Goal: Contribute content: Contribute content

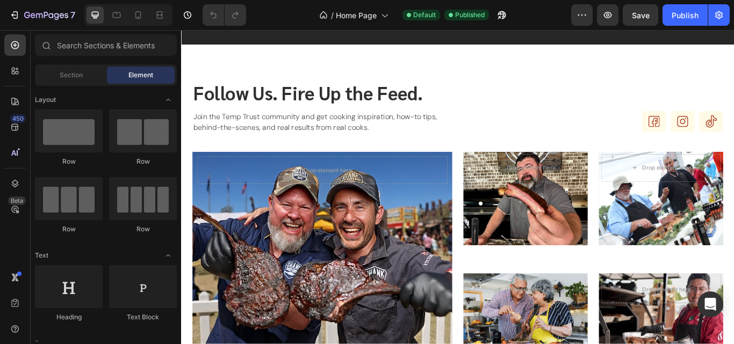
scroll to position [1695, 0]
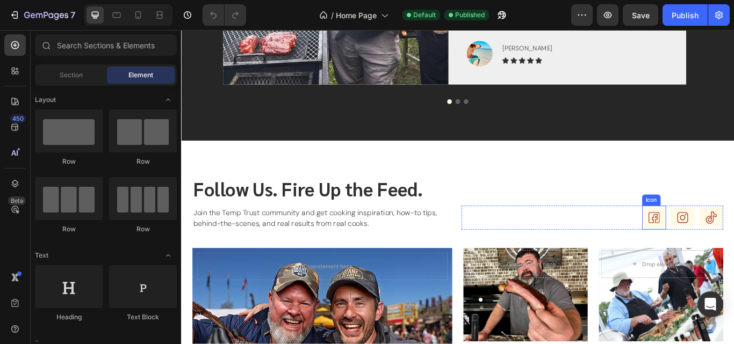
click at [733, 248] on rect at bounding box center [732, 249] width 28 height 24
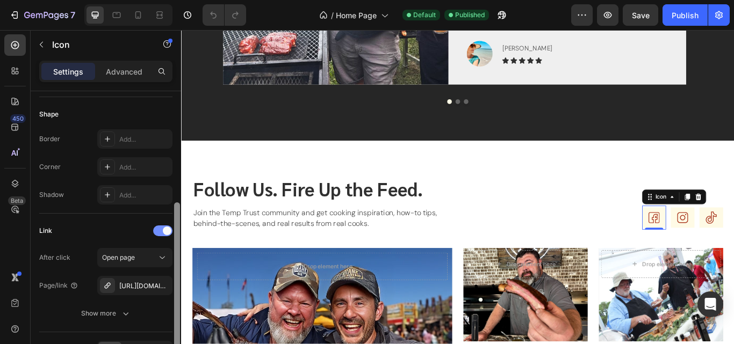
scroll to position [207, 0]
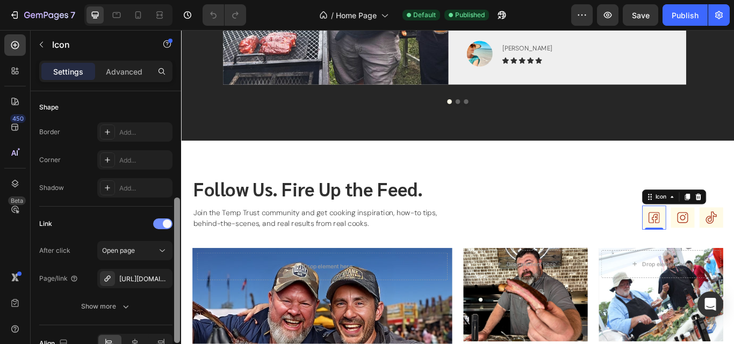
drag, startPoint x: 176, startPoint y: 116, endPoint x: 169, endPoint y: 221, distance: 106.0
click at [169, 221] on div "Icon Choose Icon Color 303030 Size 52 Padding Add... Background Color Add... Sh…" at bounding box center [106, 233] width 150 height 284
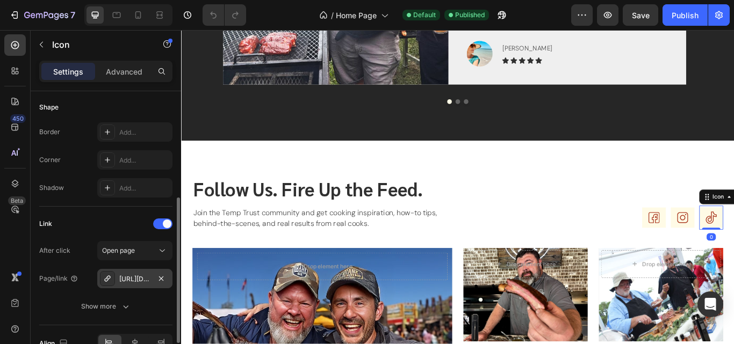
click at [135, 277] on div "[URL][DOMAIN_NAME]" at bounding box center [134, 280] width 31 height 10
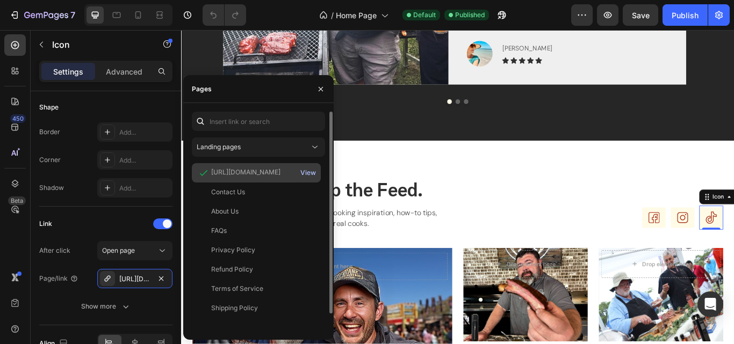
click at [305, 171] on div "View" at bounding box center [308, 173] width 16 height 10
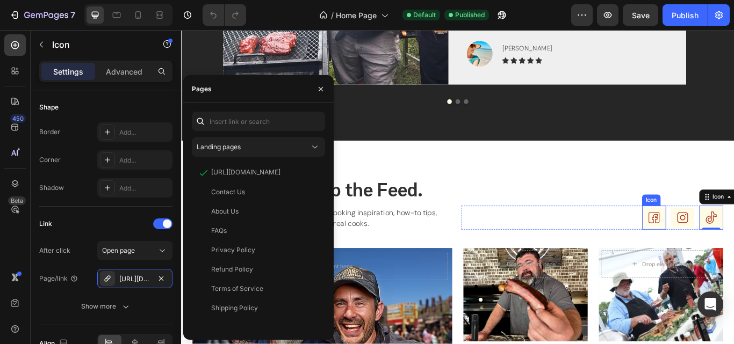
click at [726, 246] on icon at bounding box center [732, 249] width 13 height 13
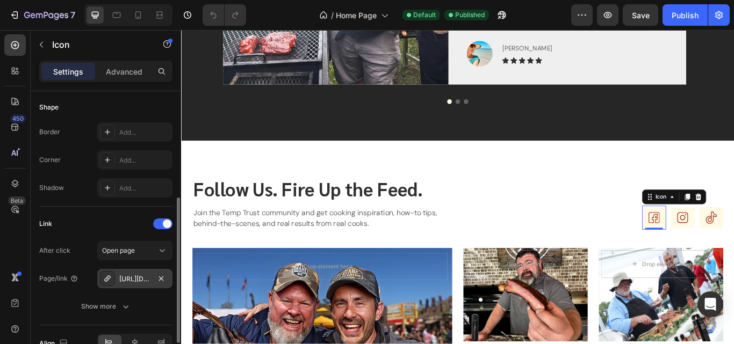
click at [135, 278] on div "[URL][DOMAIN_NAME]" at bounding box center [134, 280] width 31 height 10
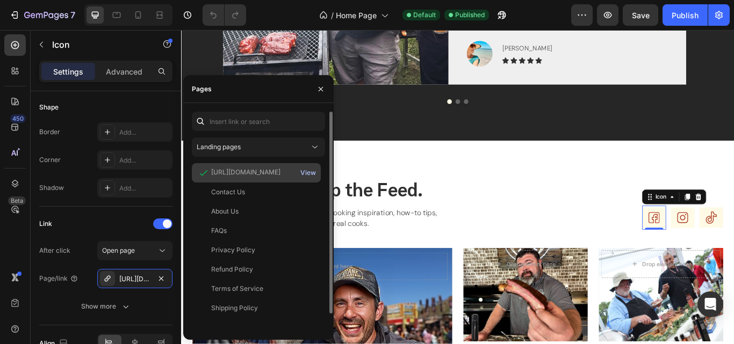
click at [310, 173] on div "View" at bounding box center [308, 173] width 16 height 10
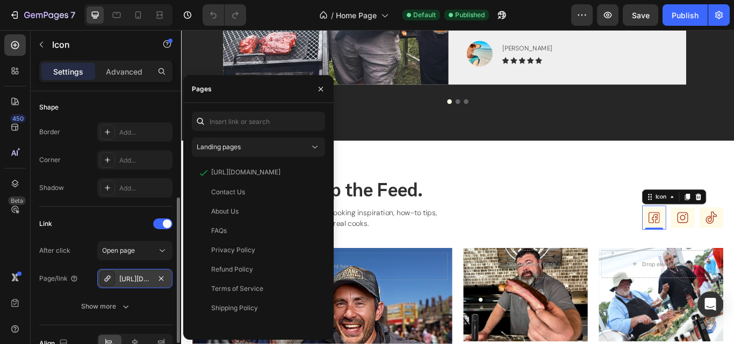
click at [134, 279] on div "[URL][DOMAIN_NAME]" at bounding box center [134, 280] width 31 height 10
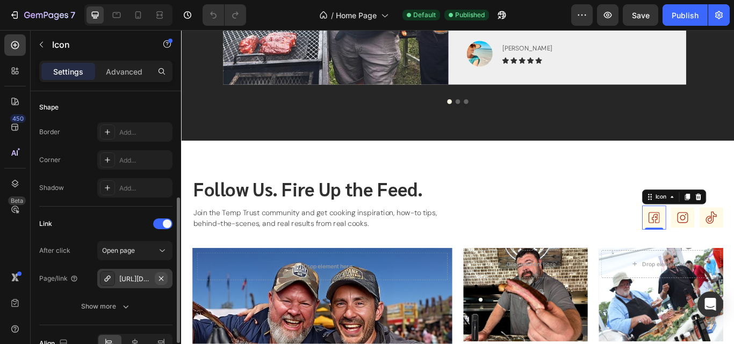
click at [163, 278] on icon "button" at bounding box center [161, 279] width 9 height 9
click at [136, 278] on div "Add..." at bounding box center [144, 280] width 51 height 10
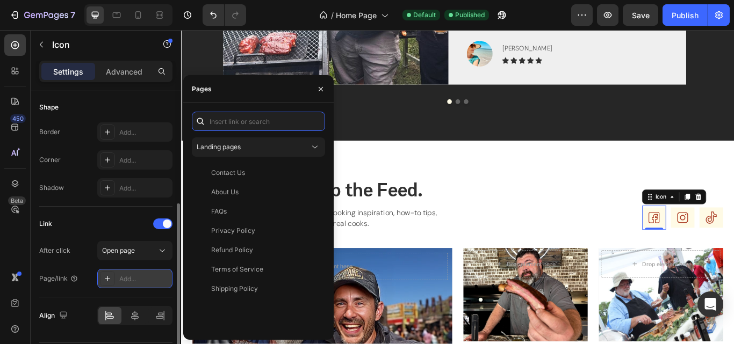
paste input "[URL][DOMAIN_NAME]"
type input "[URL][DOMAIN_NAME]"
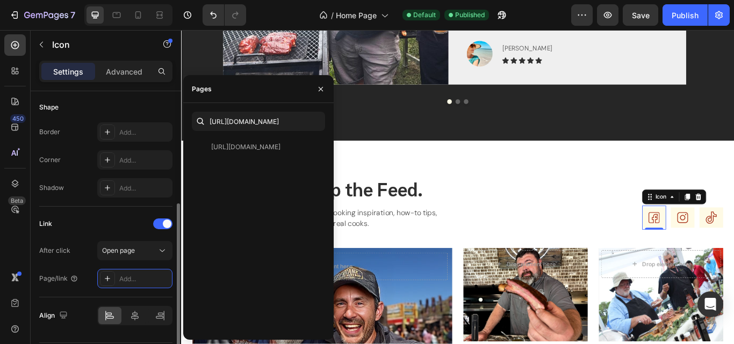
click at [115, 211] on div "Link After click Open page Page/link Add..." at bounding box center [105, 252] width 133 height 91
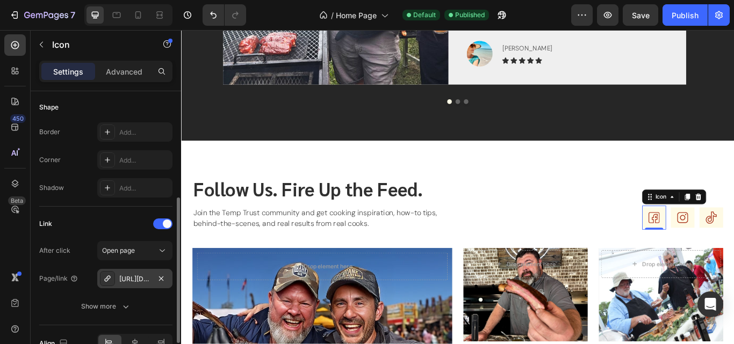
click at [134, 279] on div "[URL][DOMAIN_NAME]" at bounding box center [134, 280] width 31 height 10
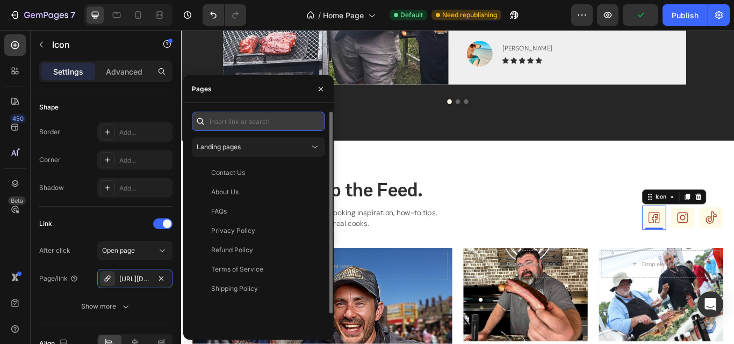
click at [250, 121] on input "text" at bounding box center [258, 121] width 133 height 19
paste input "[URL][DOMAIN_NAME]"
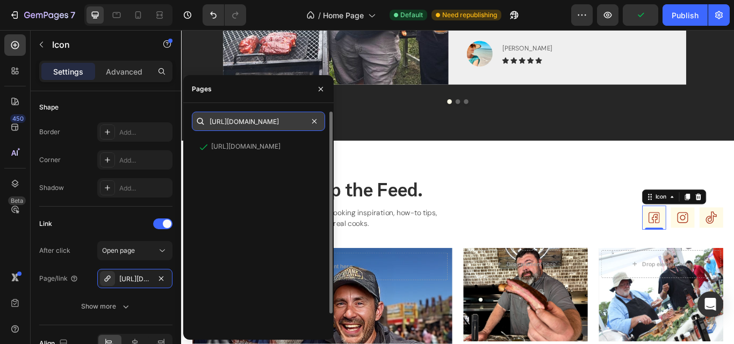
scroll to position [0, 89]
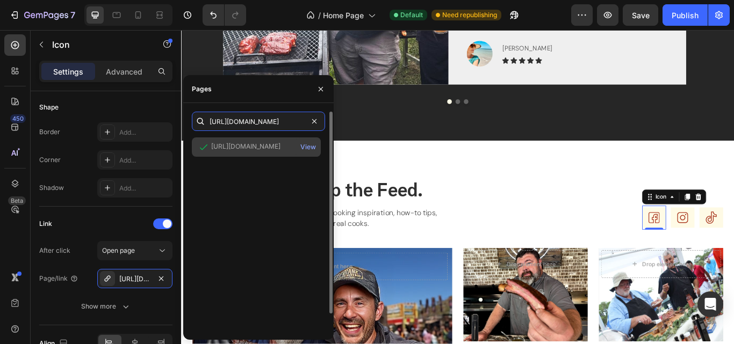
type input "[URL][DOMAIN_NAME]"
click at [258, 152] on div "[URL][DOMAIN_NAME]" at bounding box center [245, 147] width 69 height 11
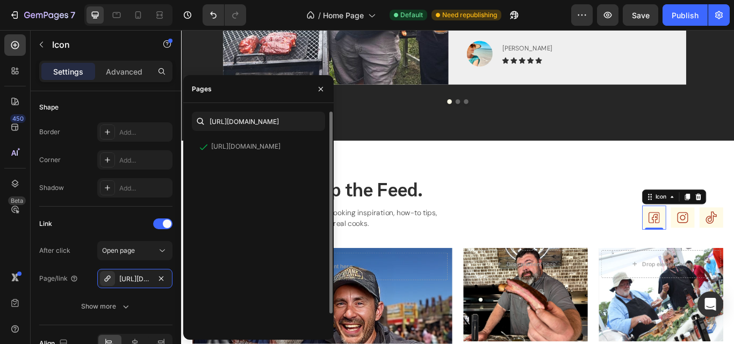
click at [278, 214] on div "[URL][DOMAIN_NAME] View" at bounding box center [258, 244] width 133 height 213
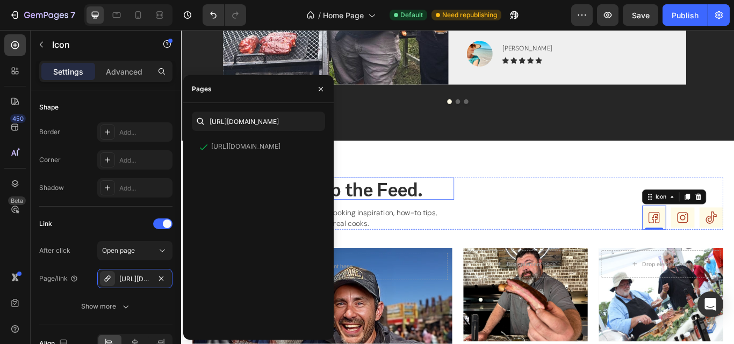
click at [409, 208] on h2 "Follow Us. Fire Up the Feed." at bounding box center [346, 216] width 305 height 26
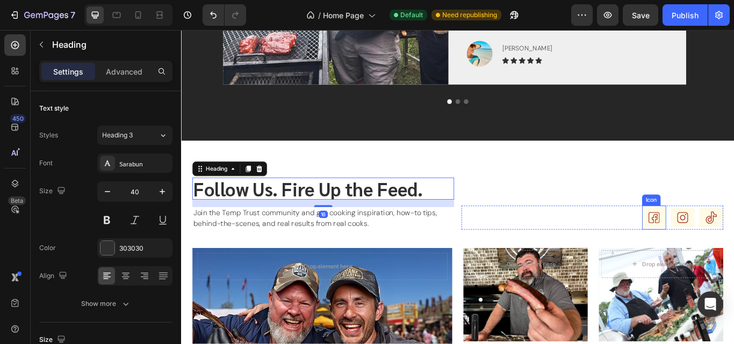
click at [726, 249] on icon at bounding box center [732, 249] width 13 height 13
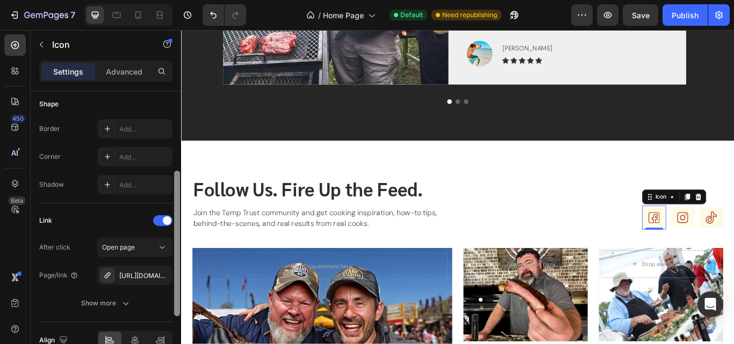
scroll to position [213, 0]
drag, startPoint x: 178, startPoint y: 216, endPoint x: 172, endPoint y: 326, distance: 109.8
click at [172, 326] on div "Icon Choose Icon Color 303030 Size 52 Padding Add... Background Color Add... Sh…" at bounding box center [106, 233] width 150 height 284
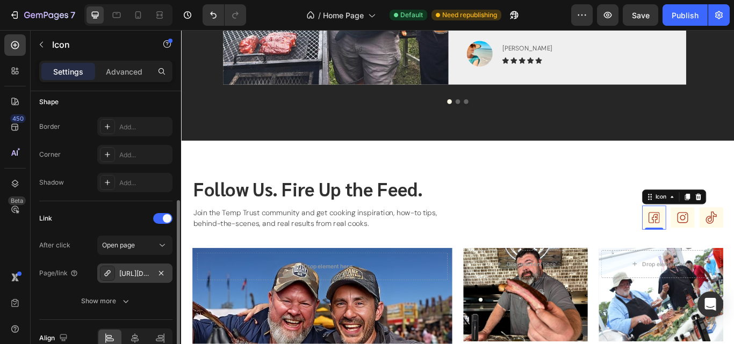
click at [141, 282] on div "[URL][DOMAIN_NAME]" at bounding box center [134, 273] width 75 height 19
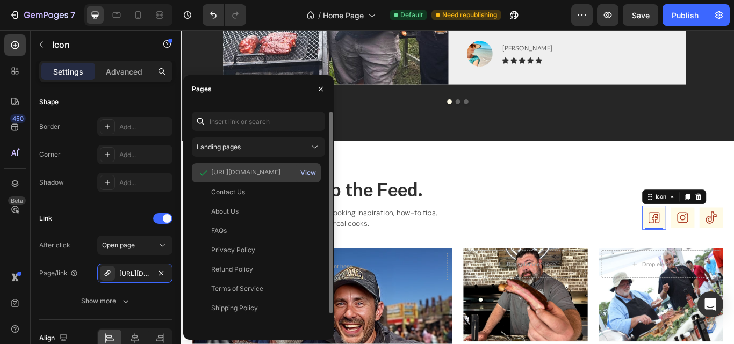
click at [304, 170] on div "View" at bounding box center [308, 173] width 16 height 10
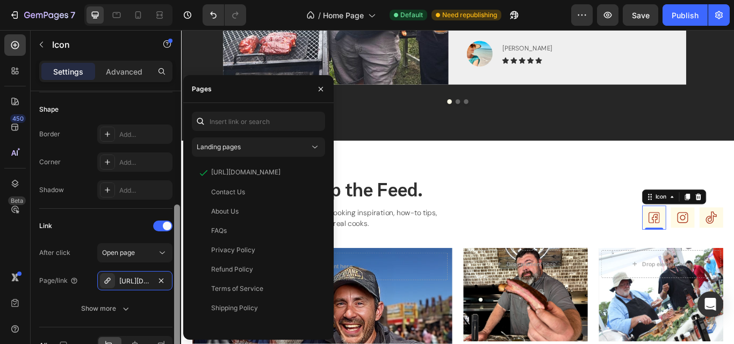
scroll to position [212, 0]
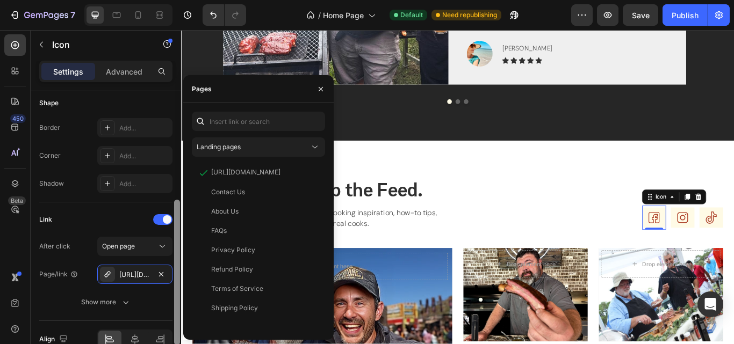
click at [174, 247] on div at bounding box center [177, 273] width 6 height 146
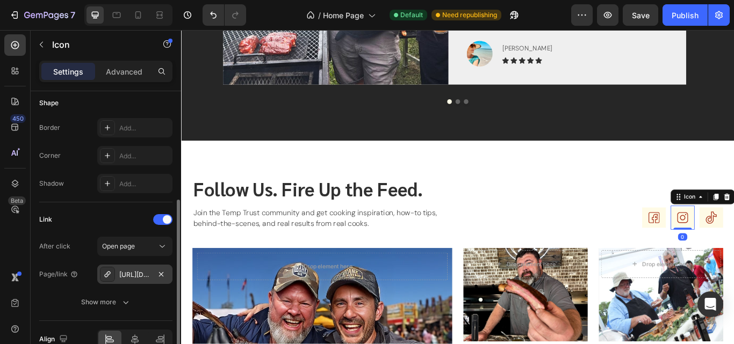
click at [138, 277] on div "[URL][DOMAIN_NAME]" at bounding box center [134, 275] width 31 height 10
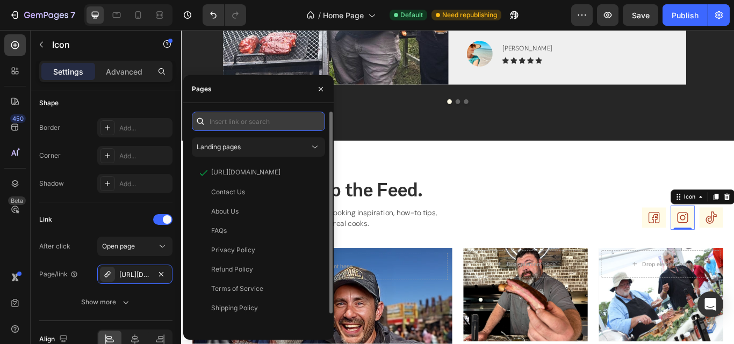
click at [276, 121] on input "text" at bounding box center [258, 121] width 133 height 19
paste input "[URL][DOMAIN_NAME]"
type input "[URL][DOMAIN_NAME]"
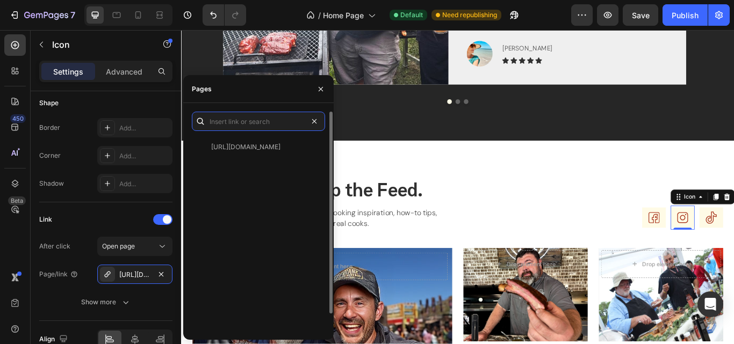
scroll to position [0, 0]
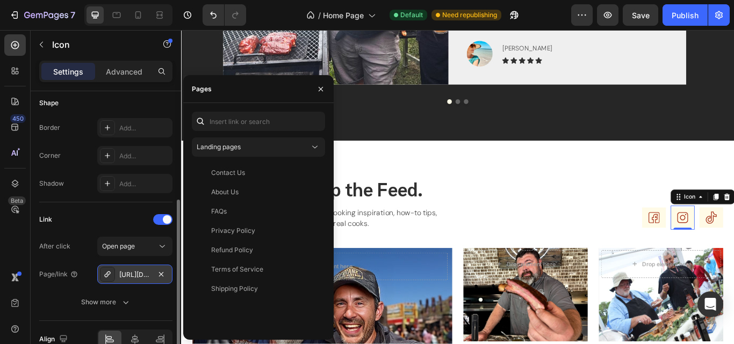
click at [139, 272] on div "[URL][DOMAIN_NAME]" at bounding box center [134, 275] width 31 height 10
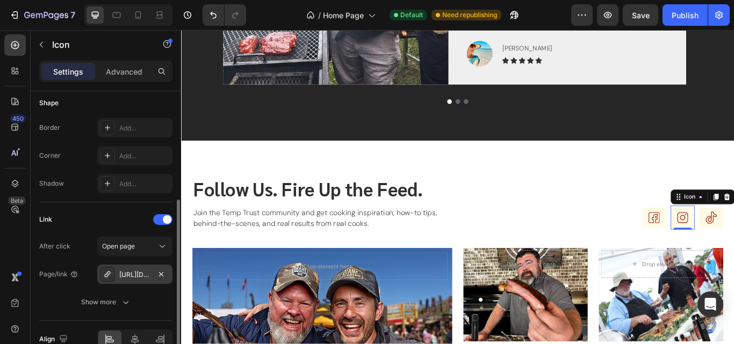
click at [136, 271] on div "[URL][DOMAIN_NAME]" at bounding box center [134, 275] width 31 height 10
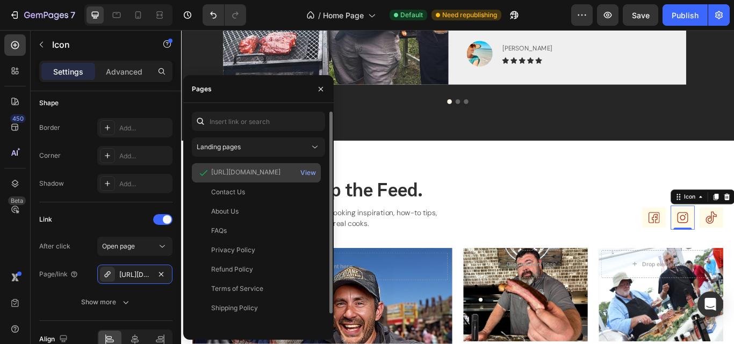
click at [269, 169] on div "[URL][DOMAIN_NAME]" at bounding box center [245, 173] width 69 height 10
click at [308, 173] on div "View" at bounding box center [308, 173] width 16 height 10
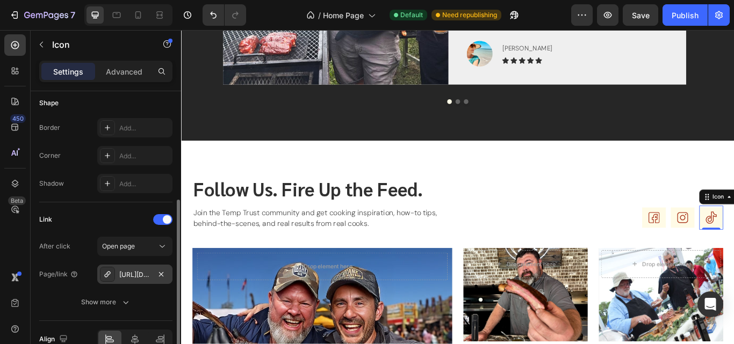
click at [141, 274] on div "[URL][DOMAIN_NAME]" at bounding box center [134, 275] width 31 height 10
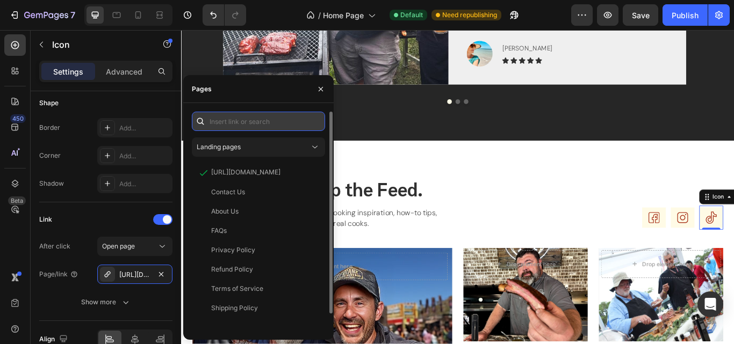
click at [261, 121] on input "text" at bounding box center [258, 121] width 133 height 19
paste input "[URL][DOMAIN_NAME]"
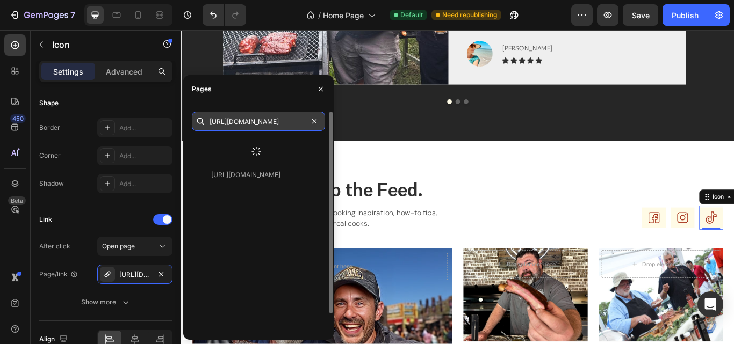
type input "[URL][DOMAIN_NAME]"
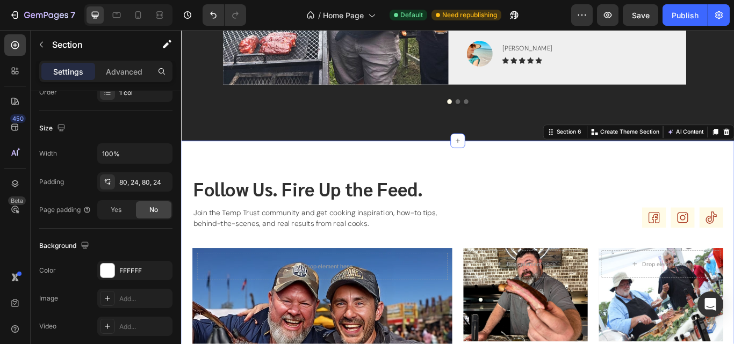
scroll to position [0, 0]
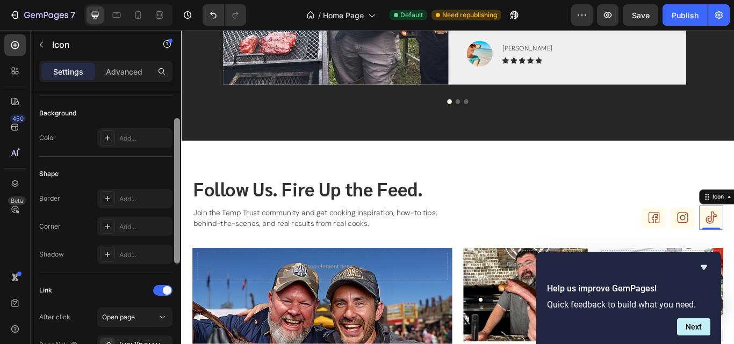
scroll to position [190, 0]
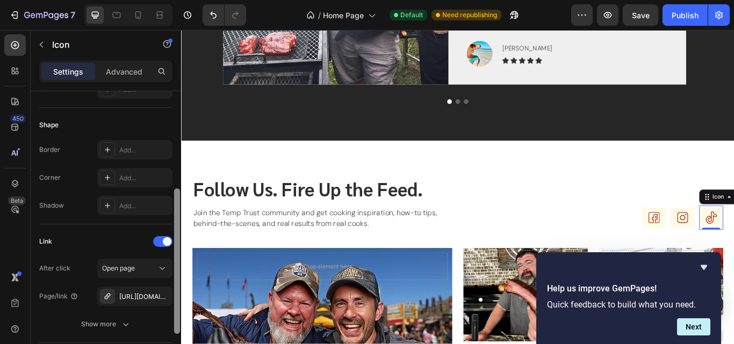
drag, startPoint x: 176, startPoint y: 124, endPoint x: 175, endPoint y: 222, distance: 97.8
click at [175, 222] on div at bounding box center [177, 262] width 6 height 146
click at [131, 300] on div "[URL][DOMAIN_NAME]" at bounding box center [134, 297] width 31 height 10
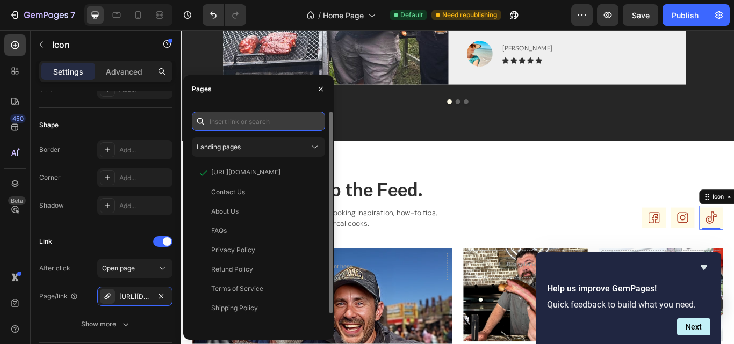
click at [269, 124] on input "text" at bounding box center [258, 121] width 133 height 19
paste input "[URL][DOMAIN_NAME]"
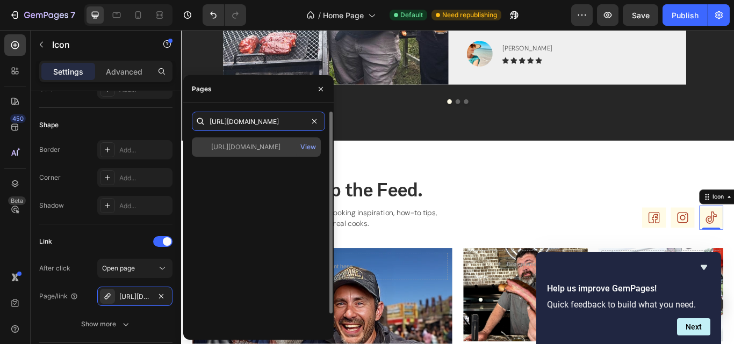
type input "[URL][DOMAIN_NAME]"
click at [255, 148] on div "[URL][DOMAIN_NAME]" at bounding box center [245, 147] width 69 height 10
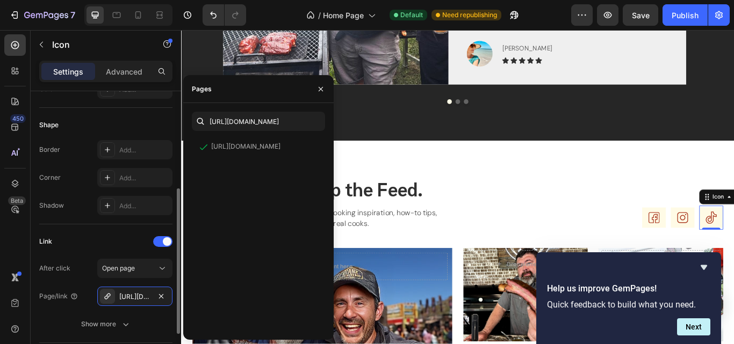
click at [89, 236] on div "Link" at bounding box center [105, 241] width 133 height 17
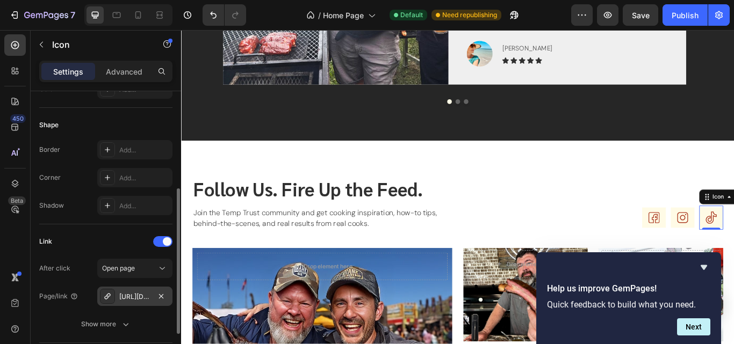
click at [134, 295] on div "[URL][DOMAIN_NAME]" at bounding box center [134, 297] width 31 height 10
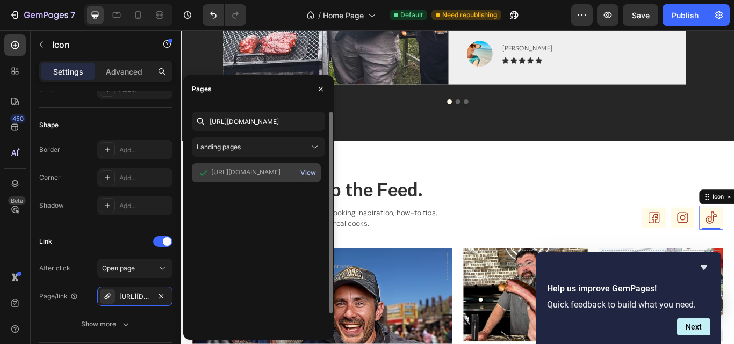
click at [304, 170] on div "View" at bounding box center [308, 173] width 16 height 10
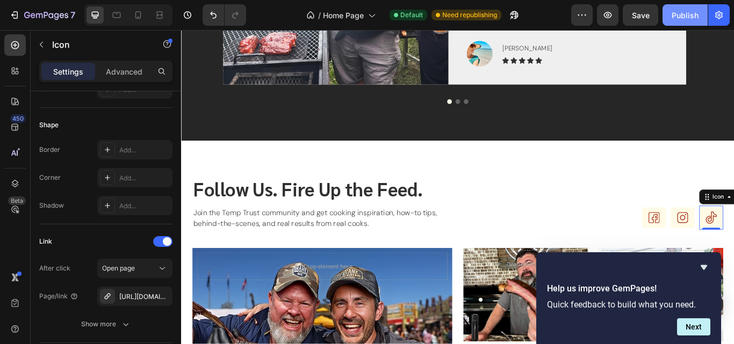
click at [680, 8] on button "Publish" at bounding box center [684, 14] width 45 height 21
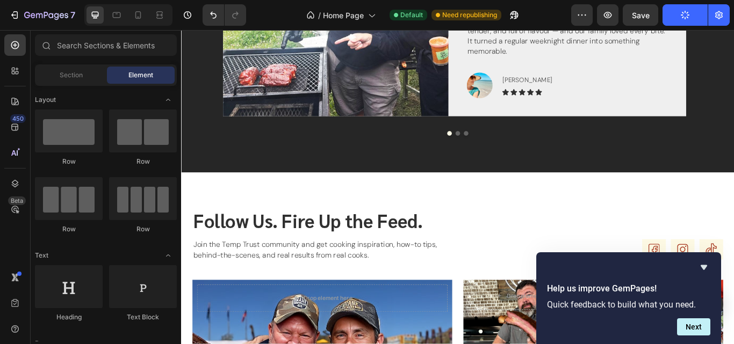
scroll to position [1666, 0]
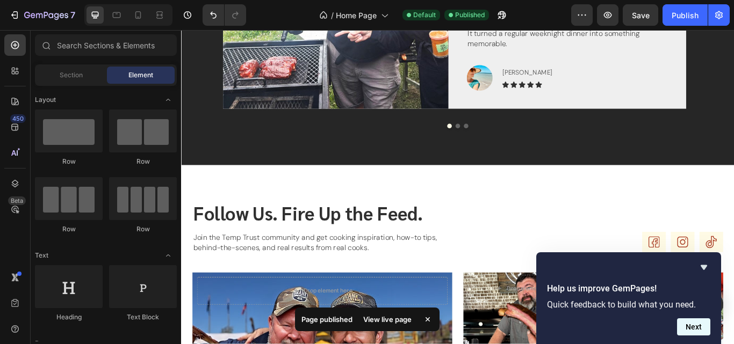
click at [688, 325] on button "Next" at bounding box center [693, 327] width 33 height 17
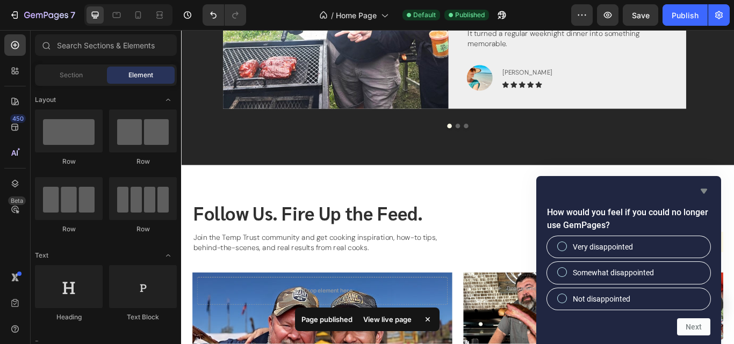
click at [701, 192] on icon "Hide survey" at bounding box center [703, 191] width 13 height 13
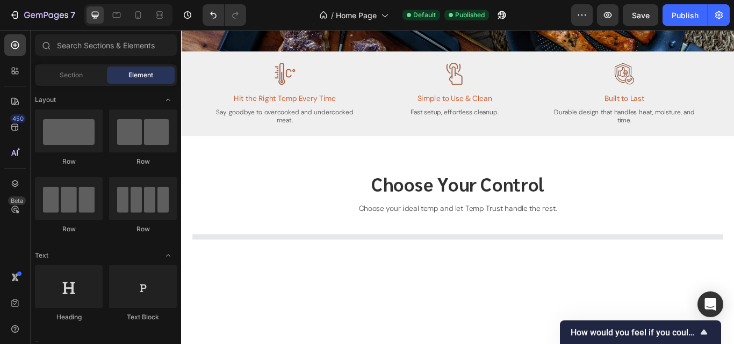
scroll to position [0, 0]
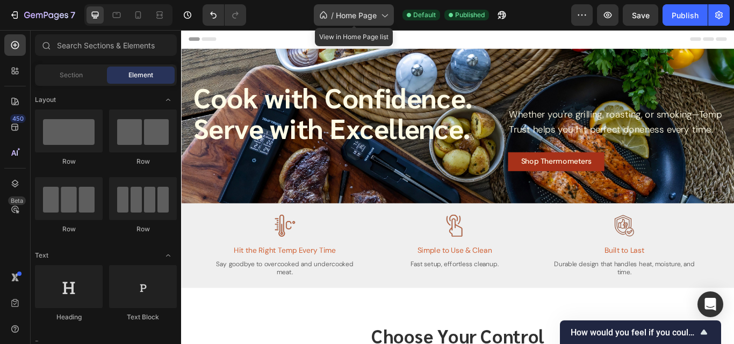
click at [364, 18] on span "Home Page" at bounding box center [356, 15] width 41 height 11
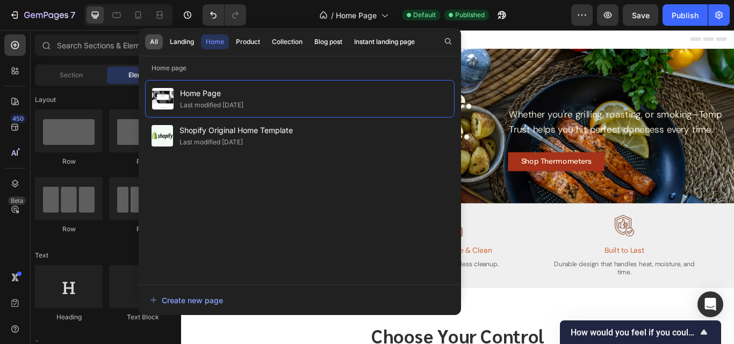
click at [155, 46] on button "All" at bounding box center [154, 41] width 18 height 15
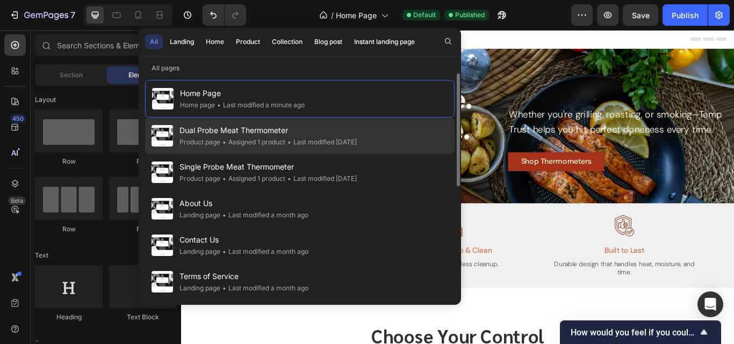
click at [211, 126] on span "Dual Probe Meat Thermometer" at bounding box center [267, 130] width 177 height 13
